Goal: Transaction & Acquisition: Purchase product/service

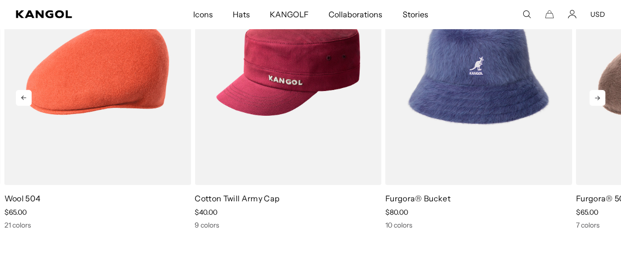
click at [595, 101] on icon at bounding box center [598, 98] width 16 height 16
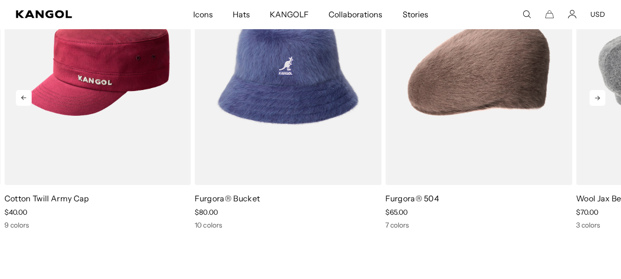
scroll to position [0, 204]
click at [594, 101] on icon at bounding box center [598, 98] width 16 height 16
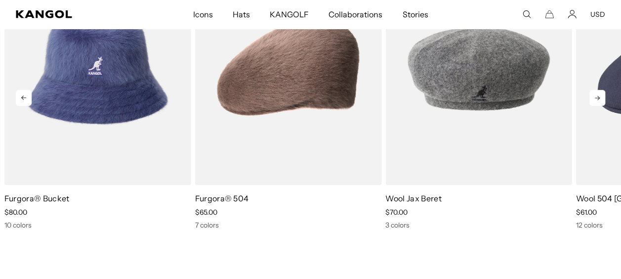
click at [594, 101] on icon at bounding box center [598, 98] width 16 height 16
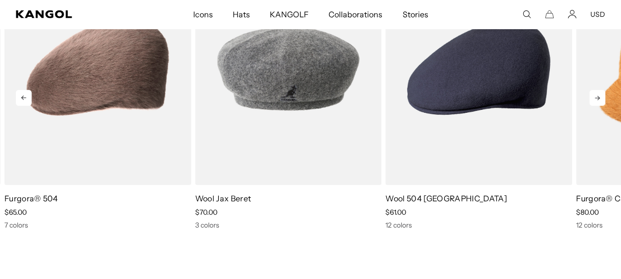
click at [594, 101] on icon at bounding box center [598, 98] width 16 height 16
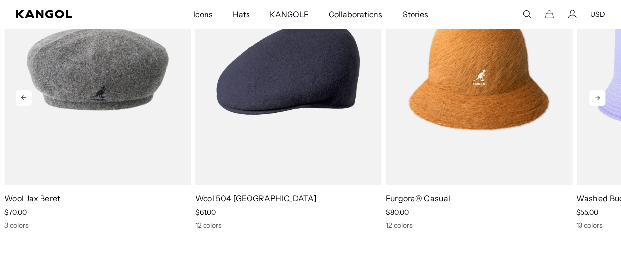
click at [594, 101] on icon at bounding box center [598, 98] width 16 height 16
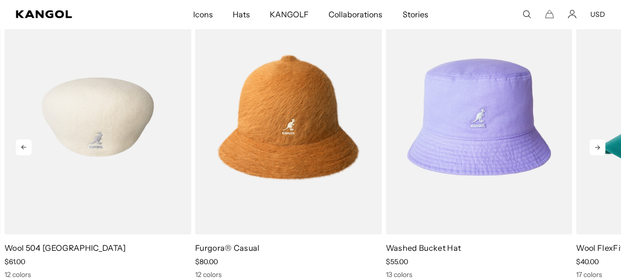
click at [102, 132] on img "6 of 10" at bounding box center [97, 117] width 187 height 234
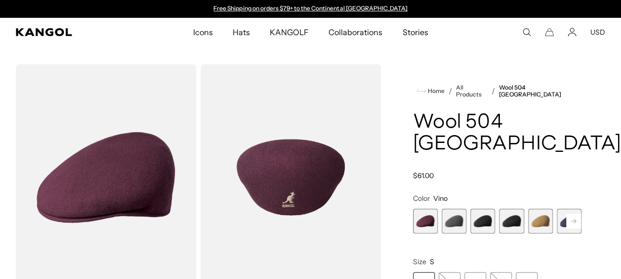
click at [280, 184] on img "Gallery Viewer" at bounding box center [291, 177] width 181 height 226
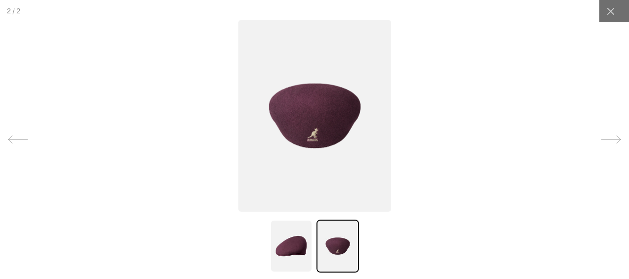
scroll to position [0, 204]
click at [289, 240] on img at bounding box center [291, 245] width 43 height 53
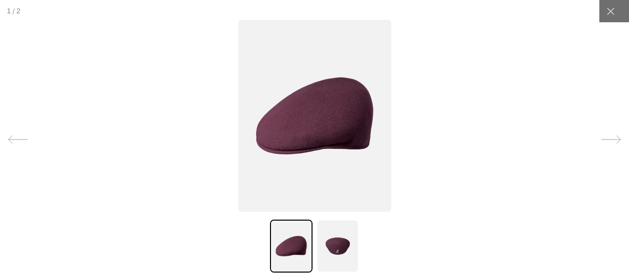
scroll to position [0, 0]
click at [339, 248] on img at bounding box center [337, 245] width 43 height 53
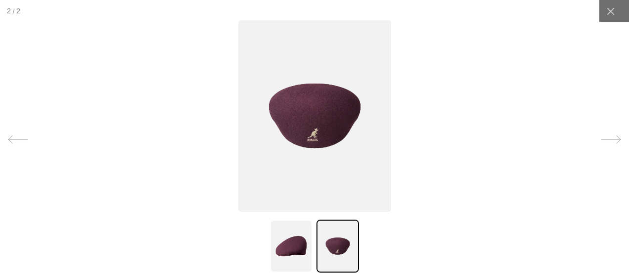
click at [601, 135] on icon at bounding box center [611, 139] width 20 height 20
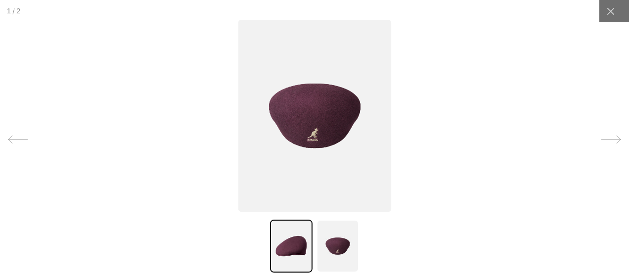
scroll to position [0, 204]
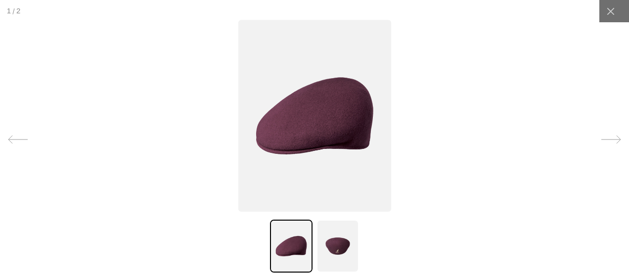
click at [601, 134] on icon at bounding box center [611, 139] width 20 height 20
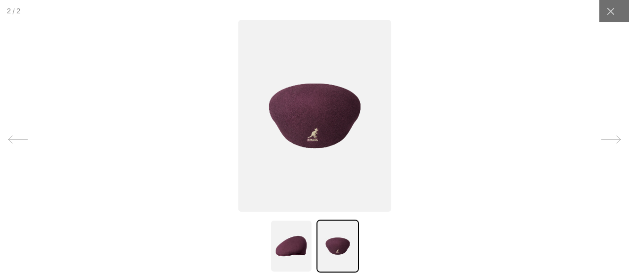
click at [601, 134] on icon at bounding box center [611, 139] width 20 height 20
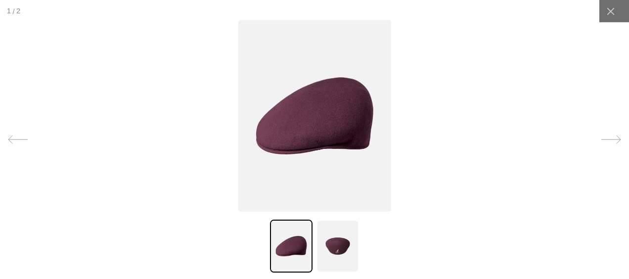
click at [18, 137] on icon at bounding box center [18, 139] width 20 height 20
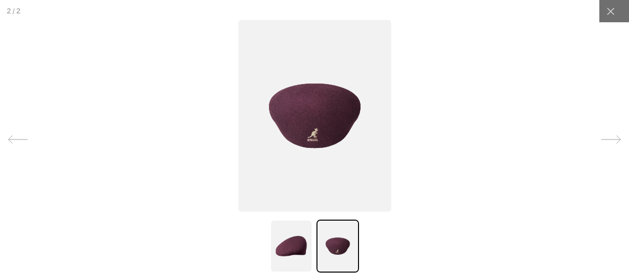
click at [18, 137] on icon at bounding box center [18, 139] width 20 height 20
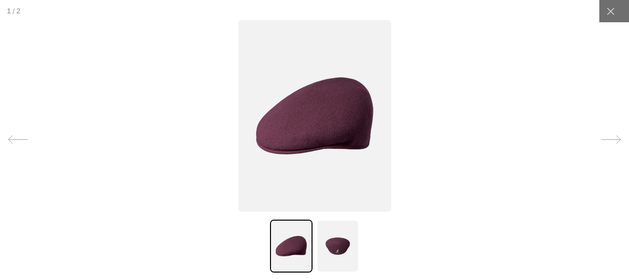
click at [18, 137] on icon at bounding box center [18, 139] width 20 height 20
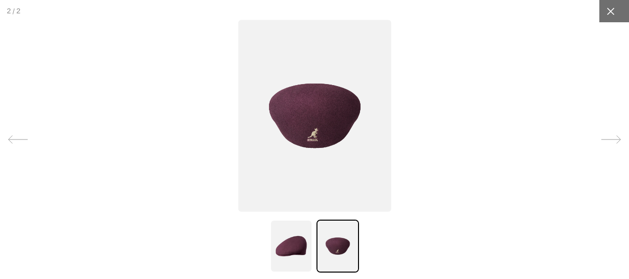
click at [599, 9] on div at bounding box center [610, 11] width 22 height 22
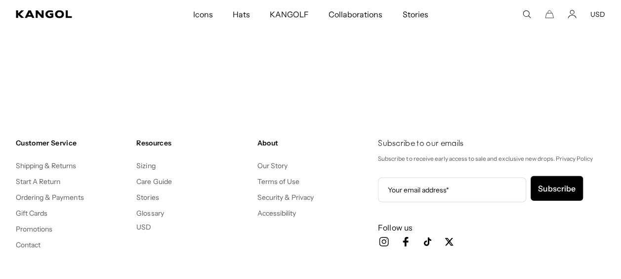
scroll to position [0, 204]
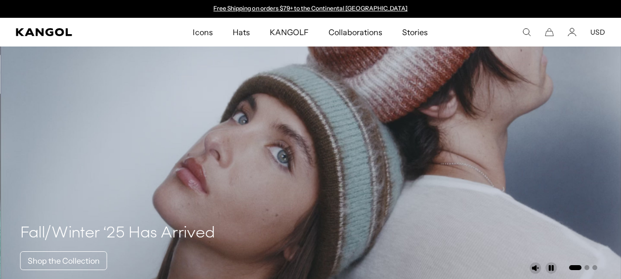
scroll to position [1433, 0]
